Goal: Task Accomplishment & Management: Use online tool/utility

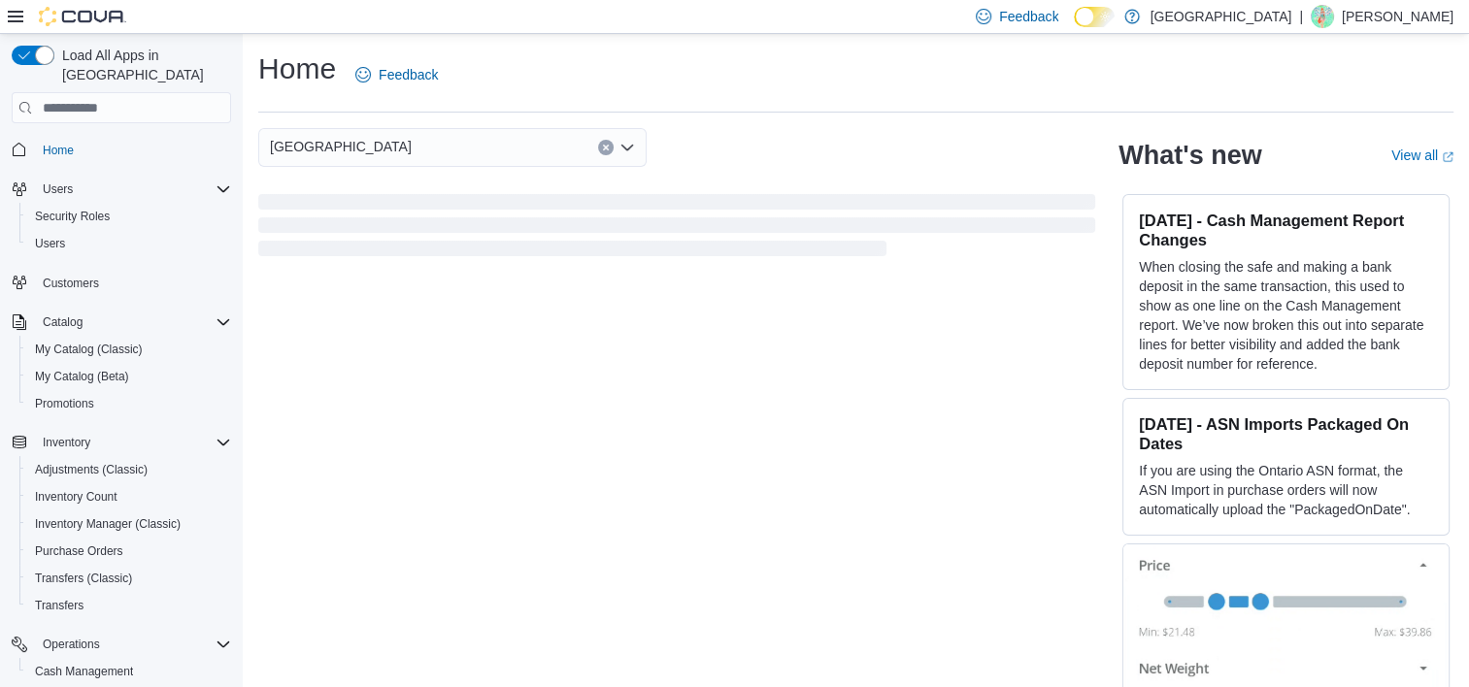
click at [16, 18] on icon at bounding box center [16, 17] width 16 height 16
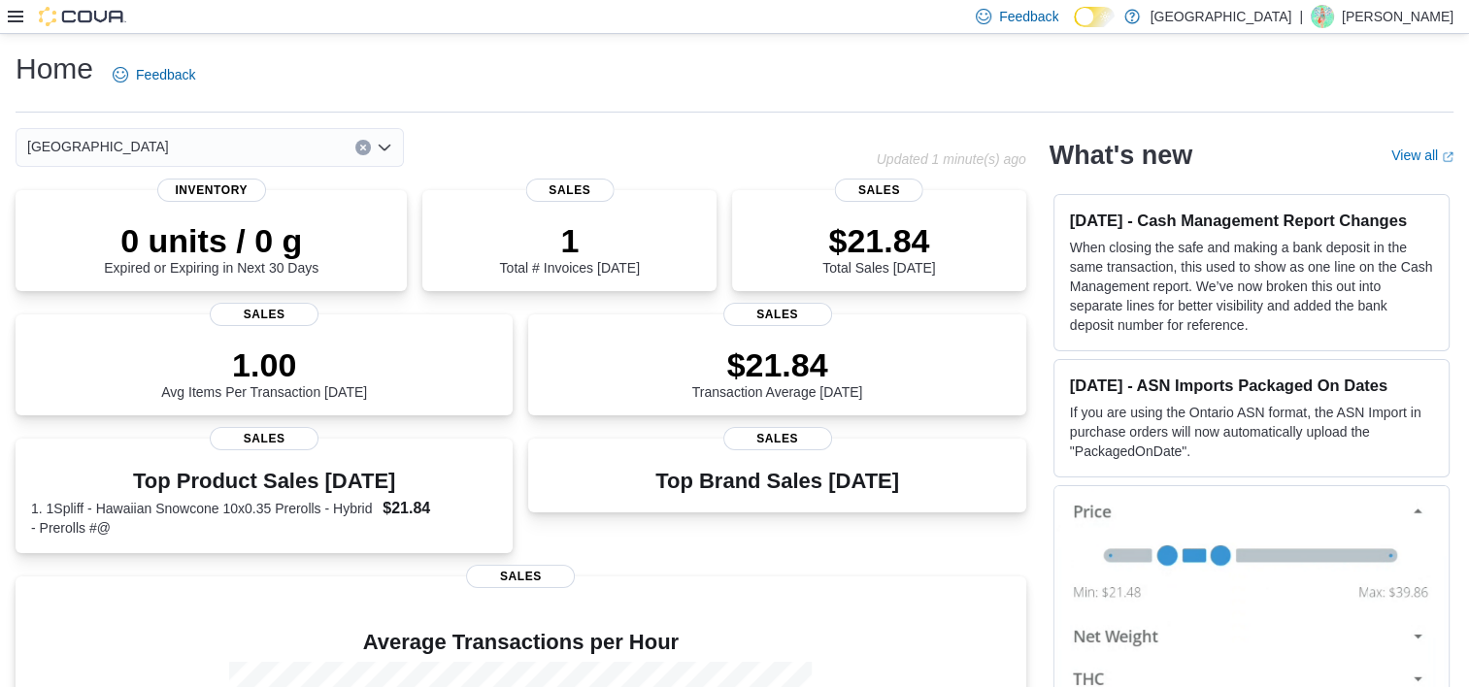
click at [12, 16] on icon at bounding box center [16, 17] width 16 height 16
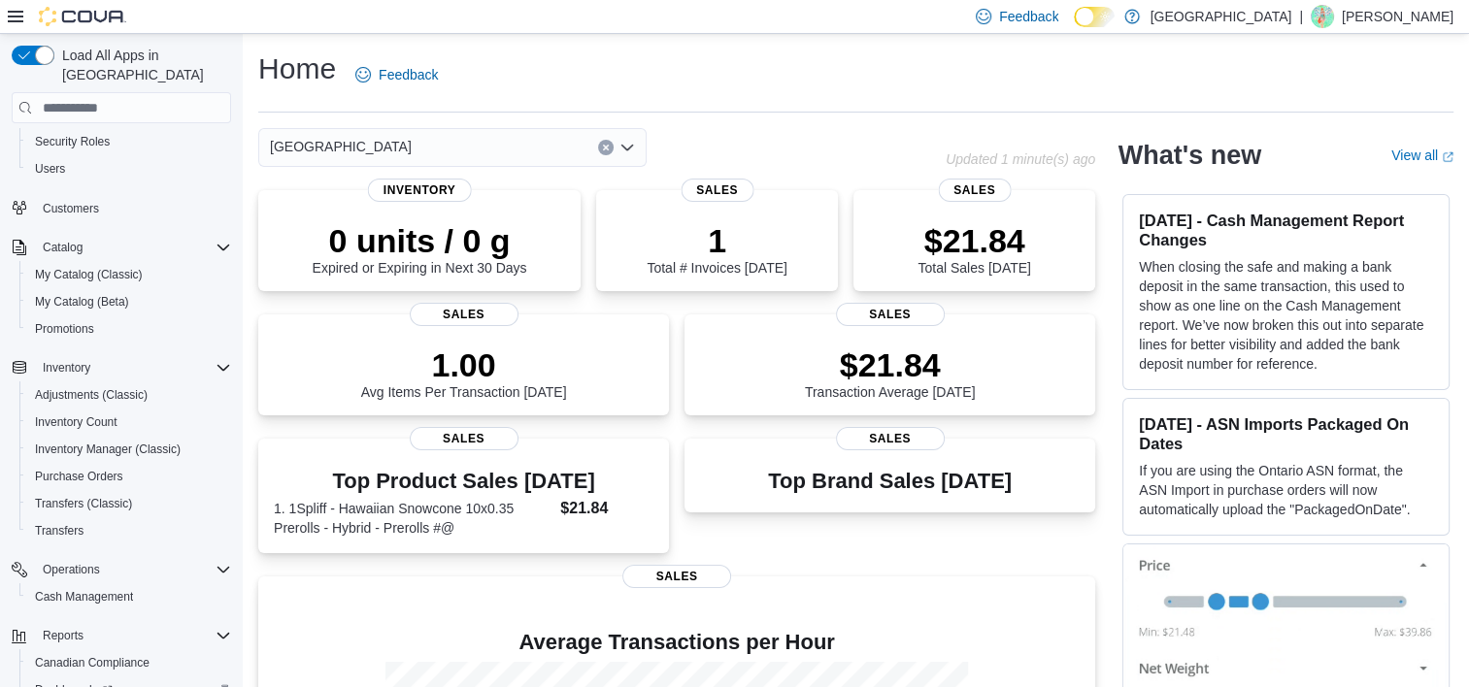
scroll to position [182, 0]
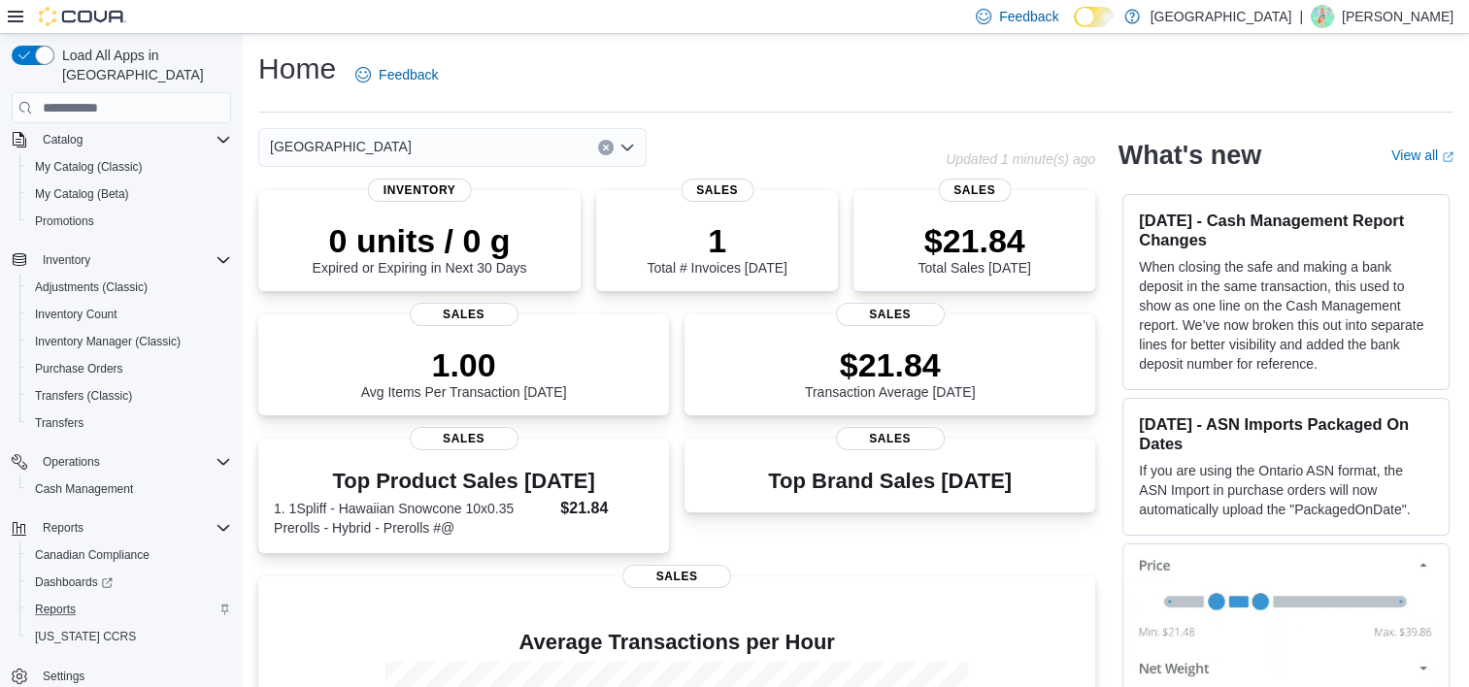
click at [128, 598] on div "Reports" at bounding box center [129, 609] width 204 height 23
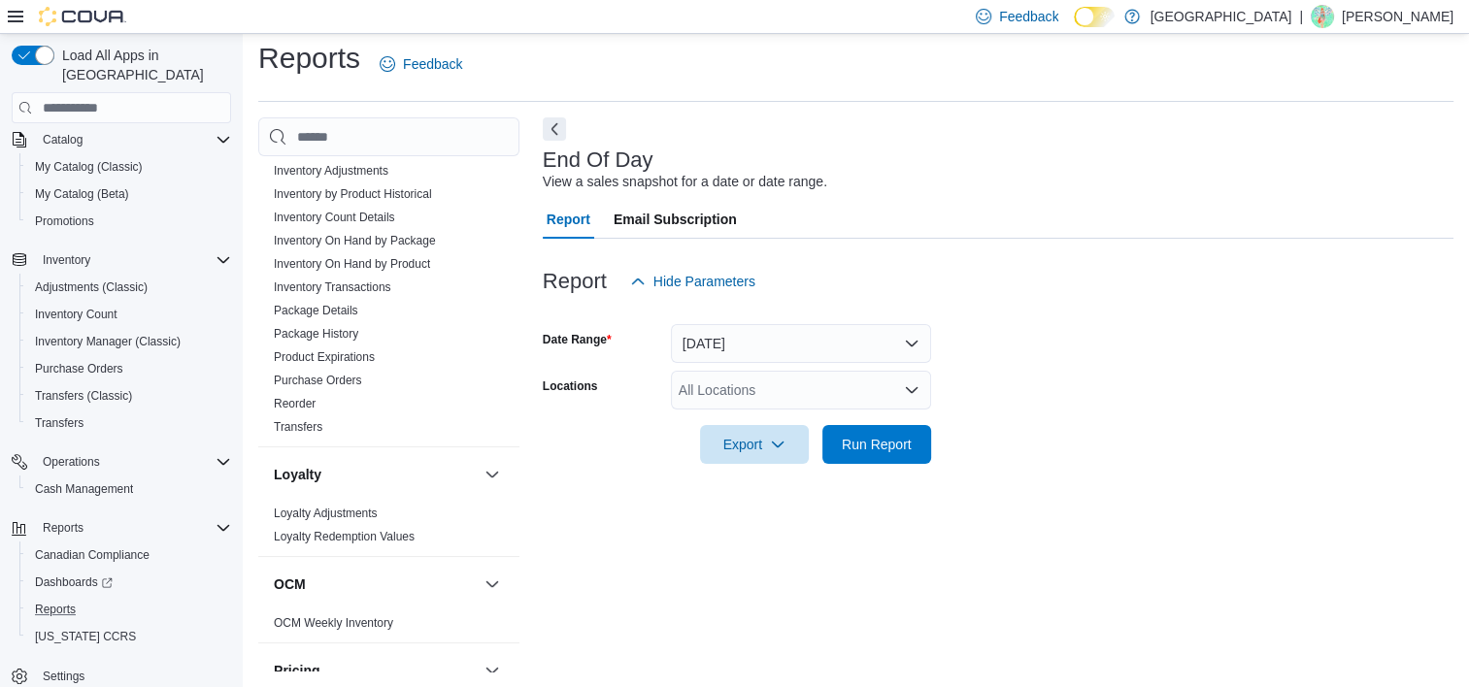
scroll to position [679, 0]
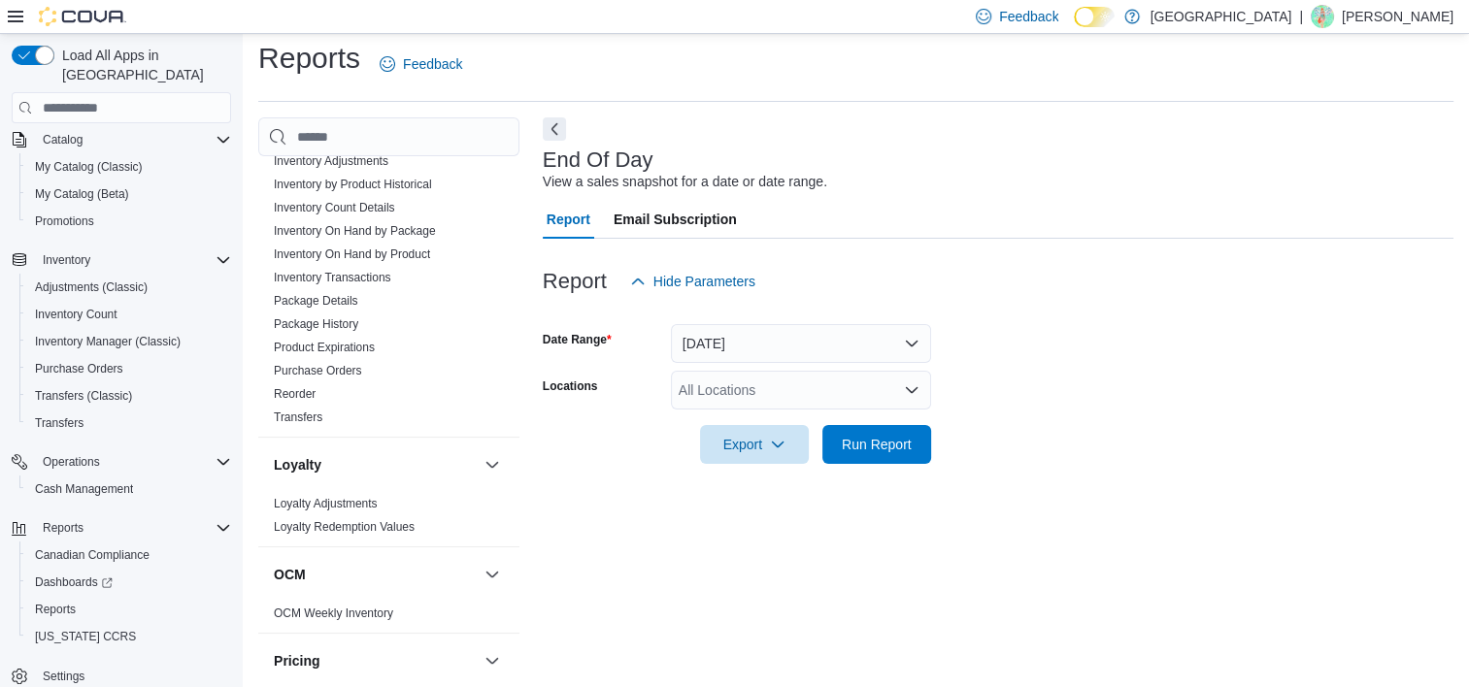
click at [839, 400] on div "All Locations" at bounding box center [801, 390] width 260 height 39
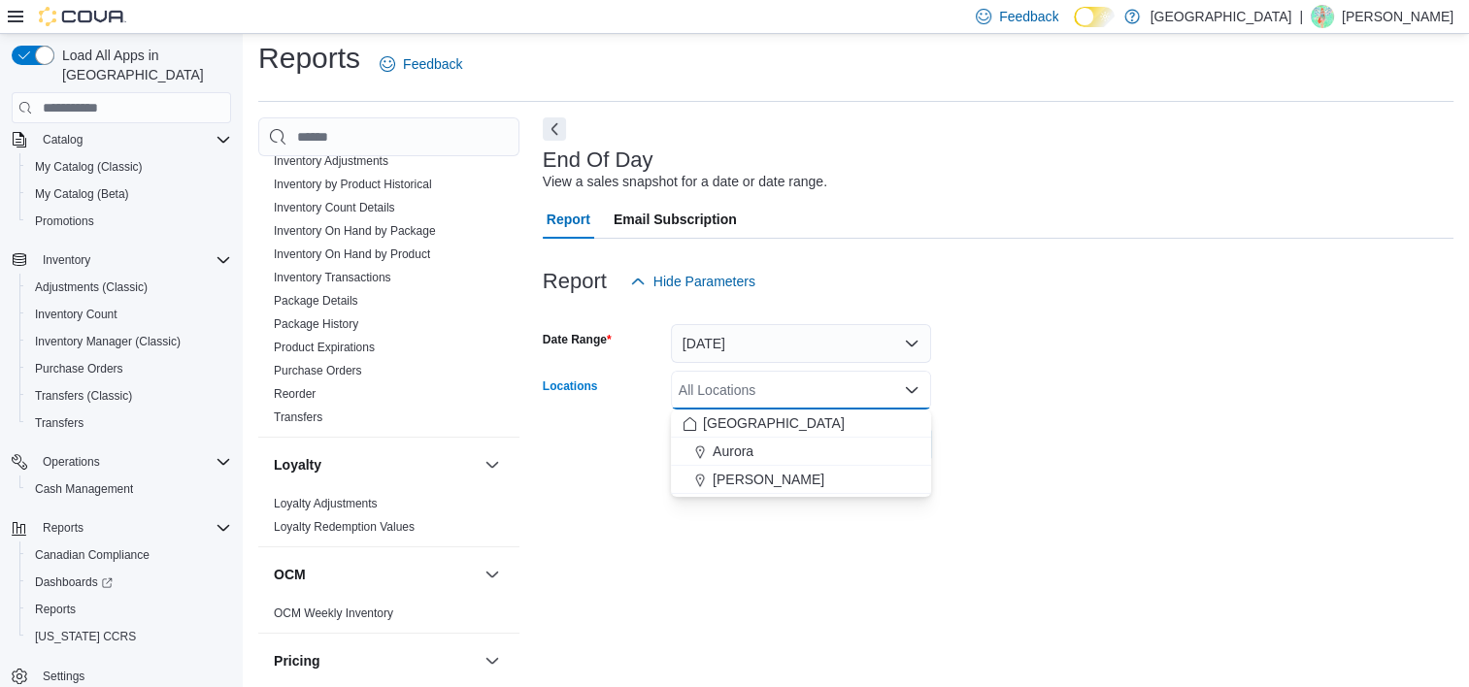
click at [805, 483] on span "[PERSON_NAME]" at bounding box center [768, 479] width 112 height 19
drag, startPoint x: 1456, startPoint y: 485, endPoint x: 1410, endPoint y: 485, distance: 45.6
click at [1453, 485] on div at bounding box center [998, 475] width 910 height 23
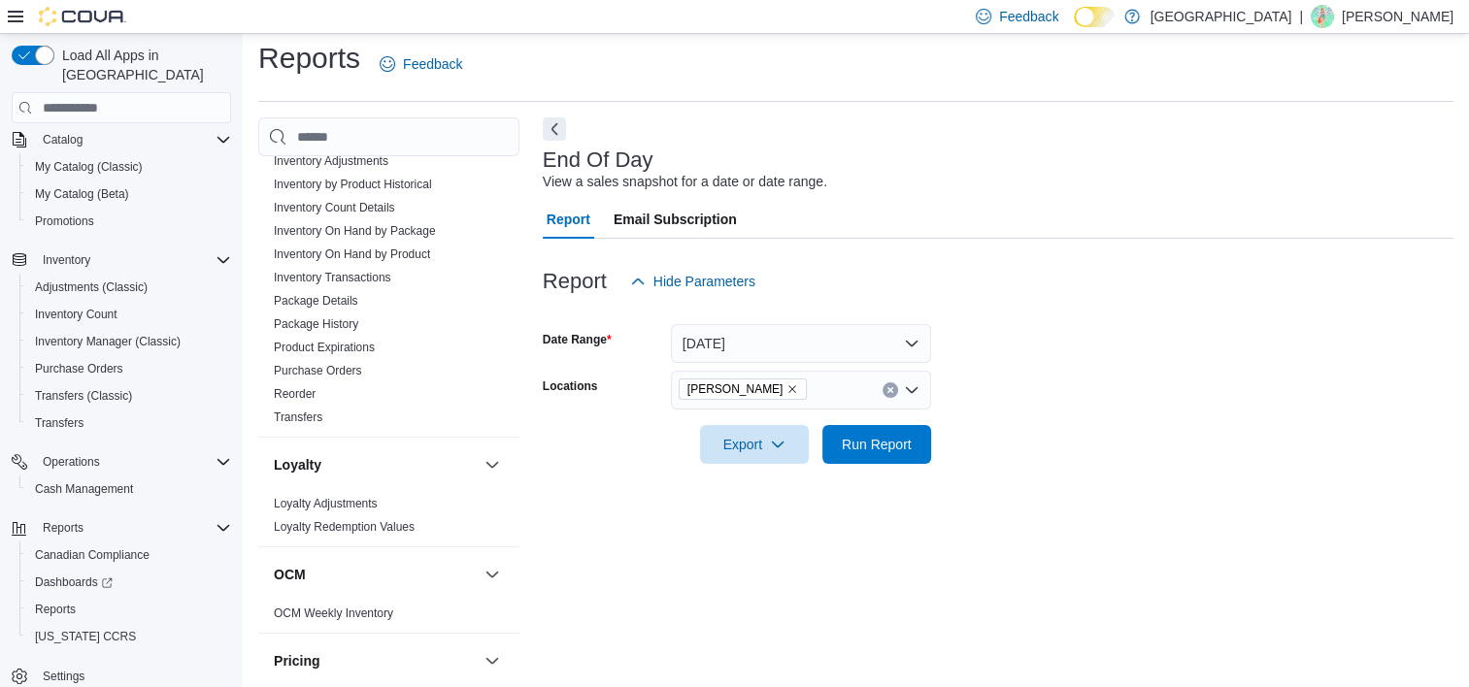
click at [944, 450] on form "Date Range [DATE] Locations [GEOGRAPHIC_DATA] Cannabis Export Run Report" at bounding box center [998, 382] width 910 height 163
click at [855, 449] on span "Run Report" at bounding box center [877, 443] width 70 height 19
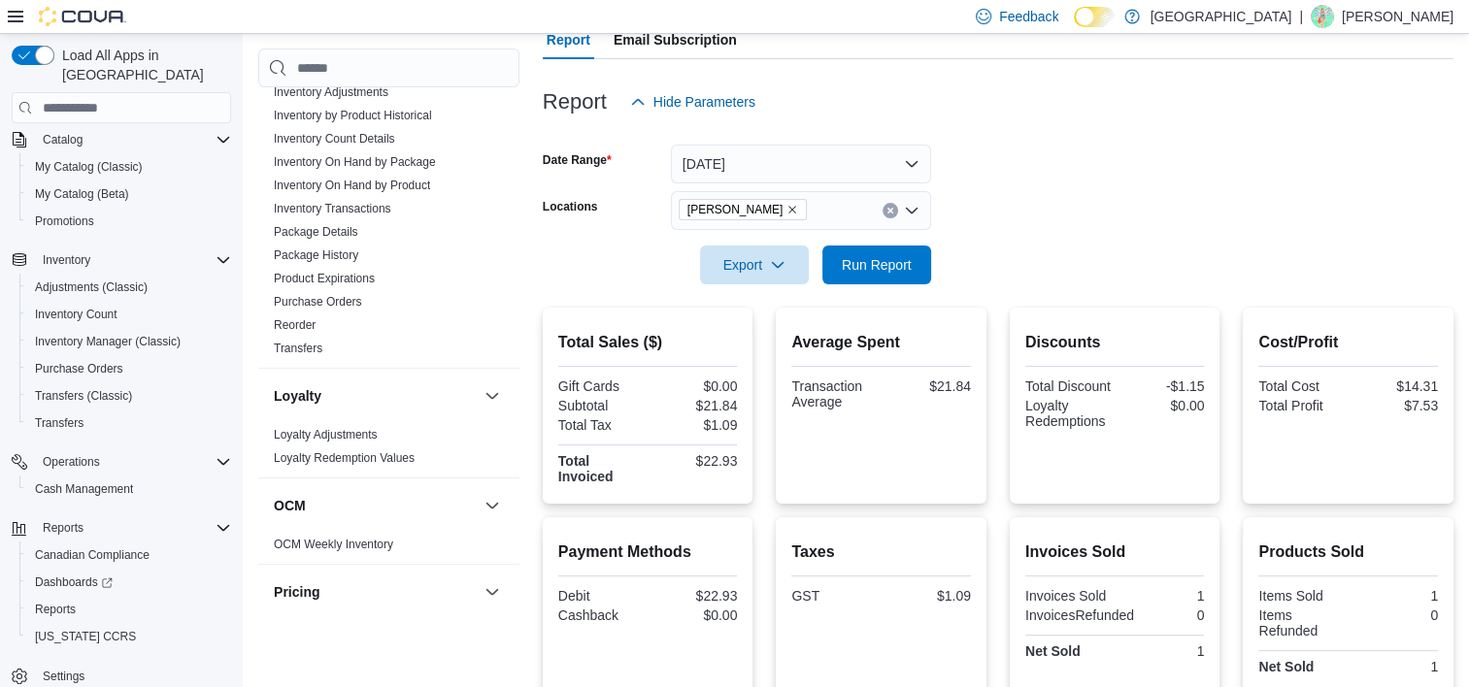
scroll to position [359, 0]
